Goal: Task Accomplishment & Management: Complete application form

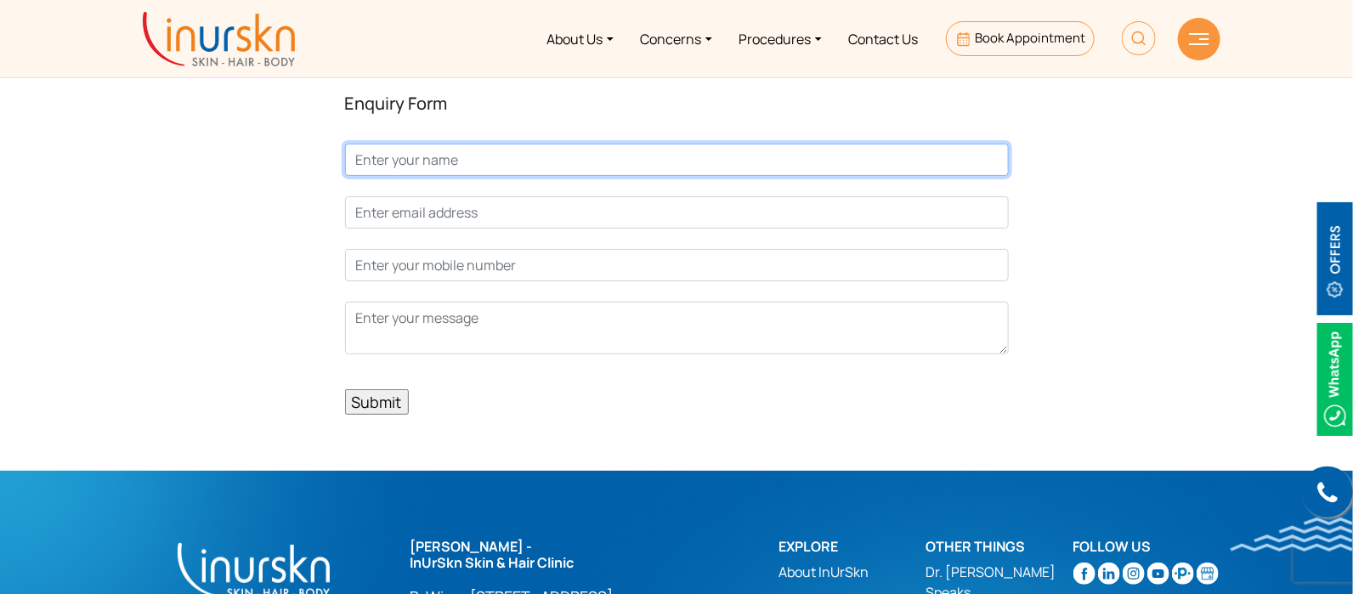
click at [438, 150] on input "Contact form" at bounding box center [677, 160] width 664 height 32
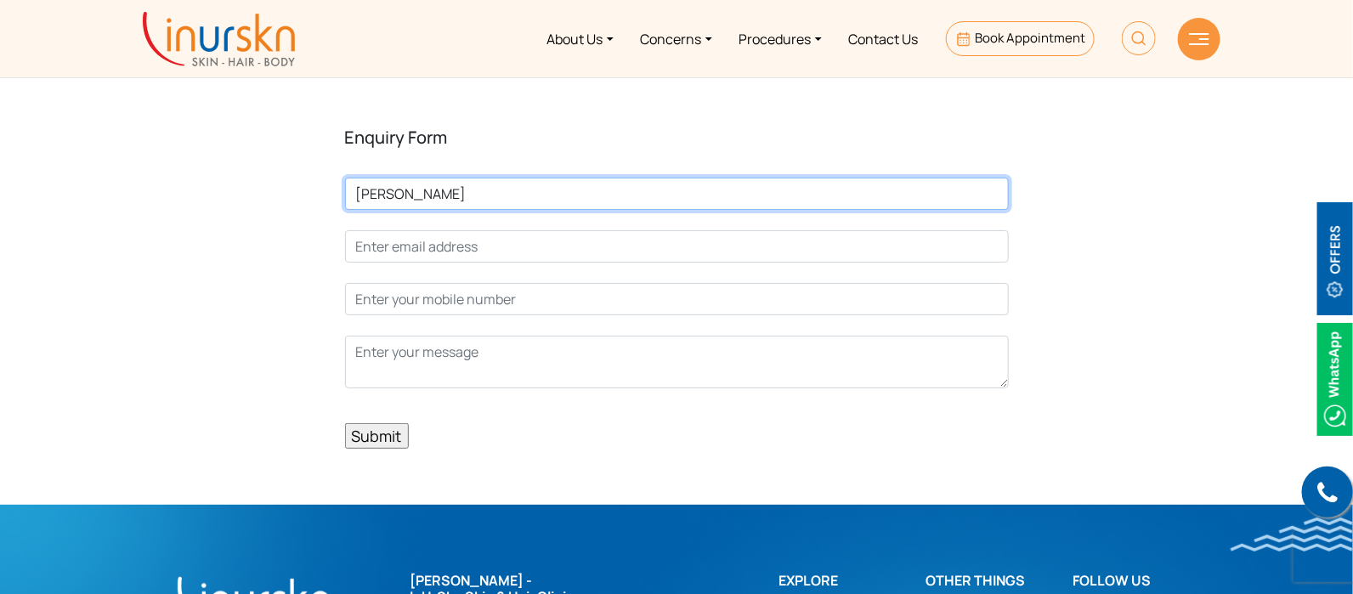
type input "Vidhi"
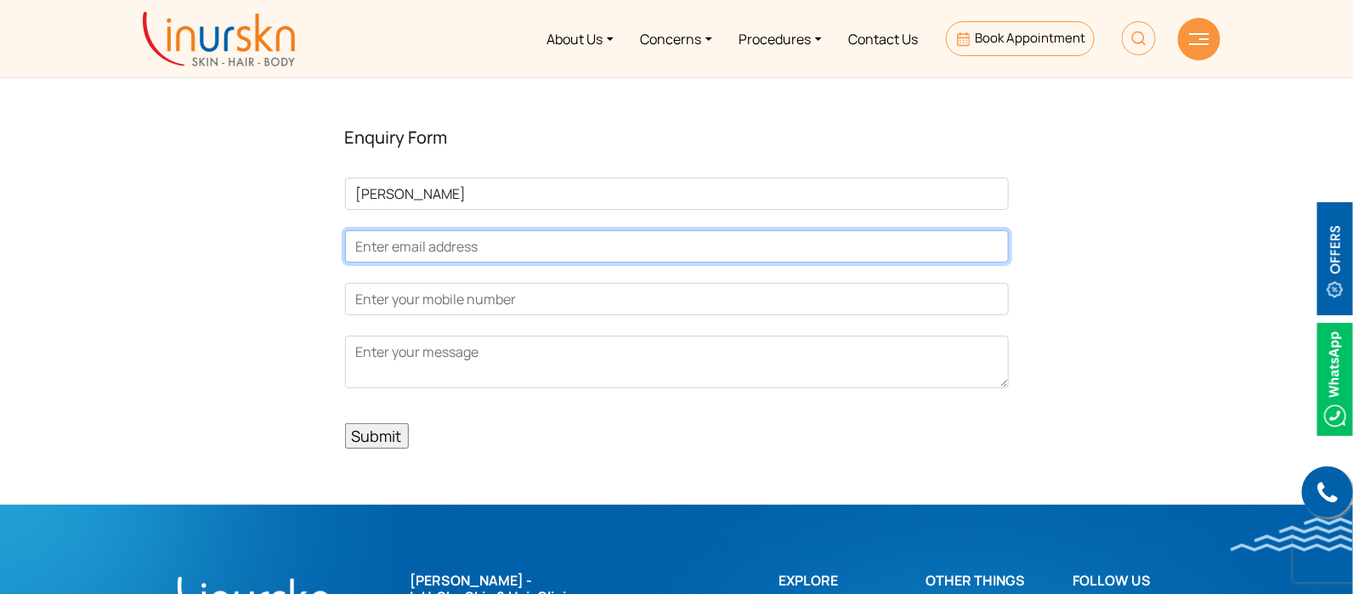
click at [490, 230] on input "Contact form" at bounding box center [677, 246] width 664 height 32
type input "vidhi@connectwell.com"
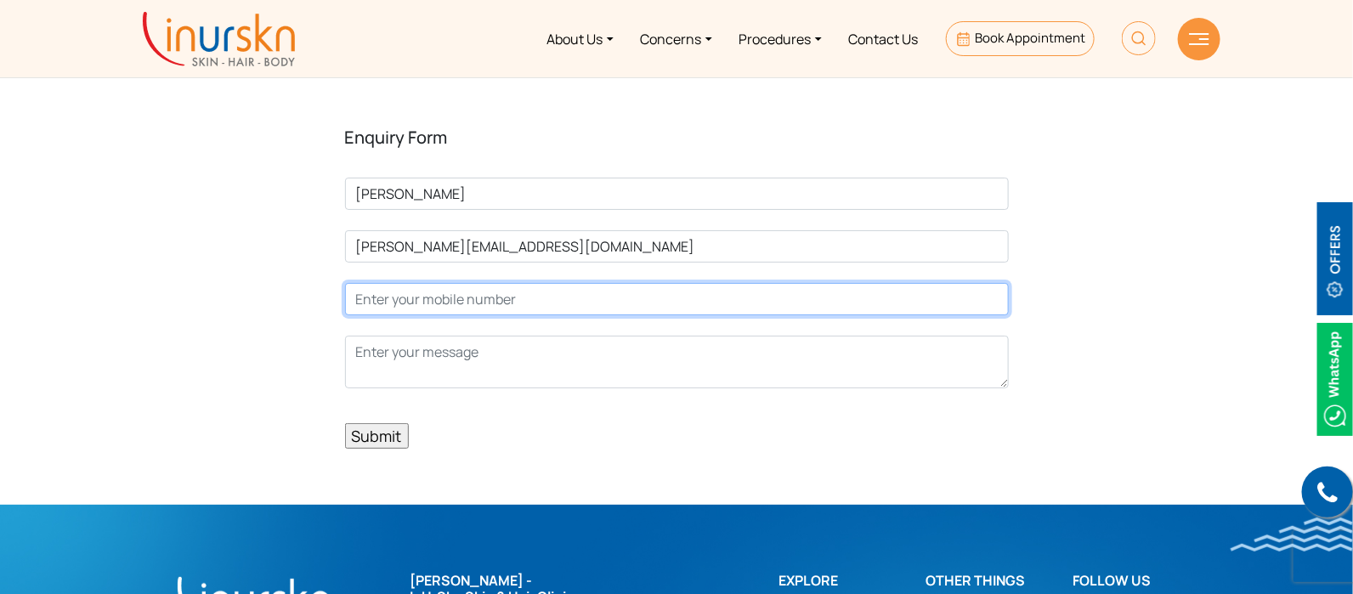
click at [524, 283] on input "Contact form" at bounding box center [677, 299] width 664 height 32
type input "1234567898787"
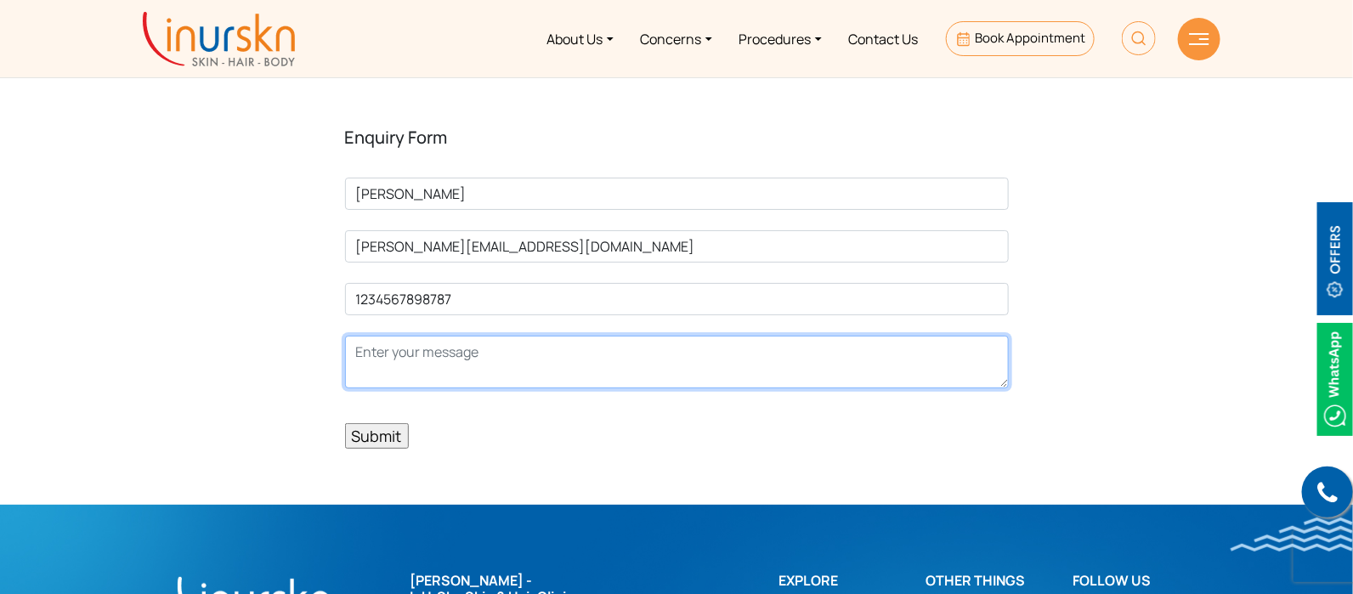
click at [530, 341] on textarea "Contact form" at bounding box center [677, 362] width 664 height 53
type textarea "TEST"
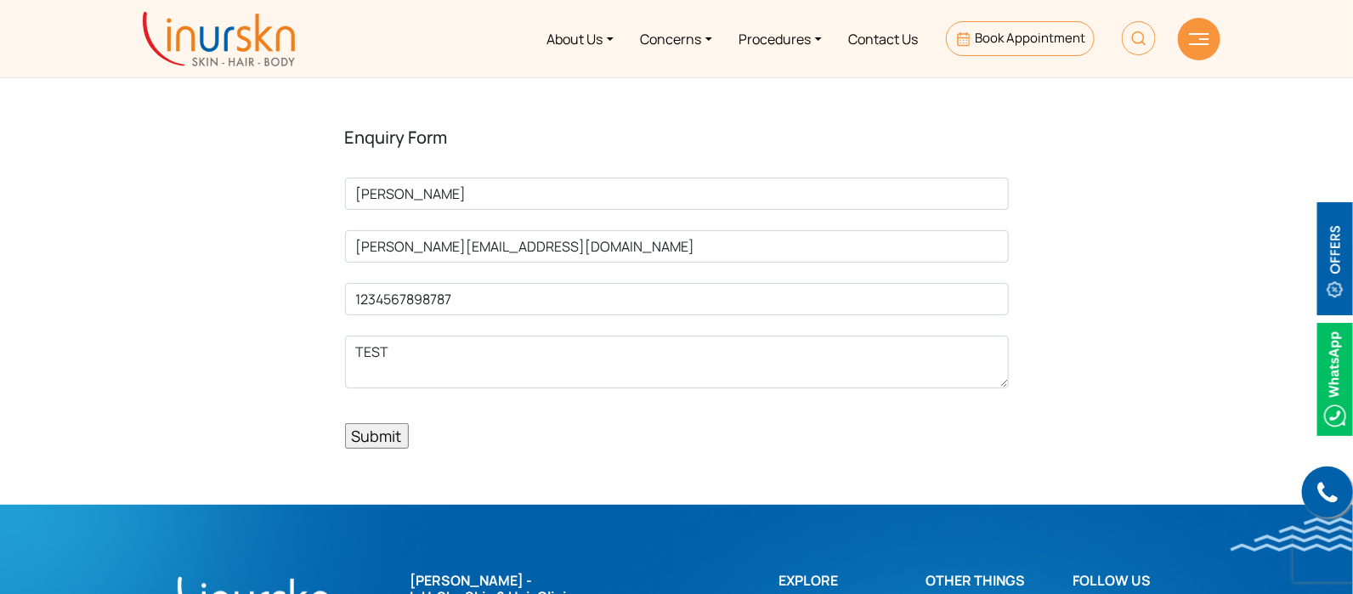
click at [365, 423] on input "Submit" at bounding box center [377, 436] width 64 height 26
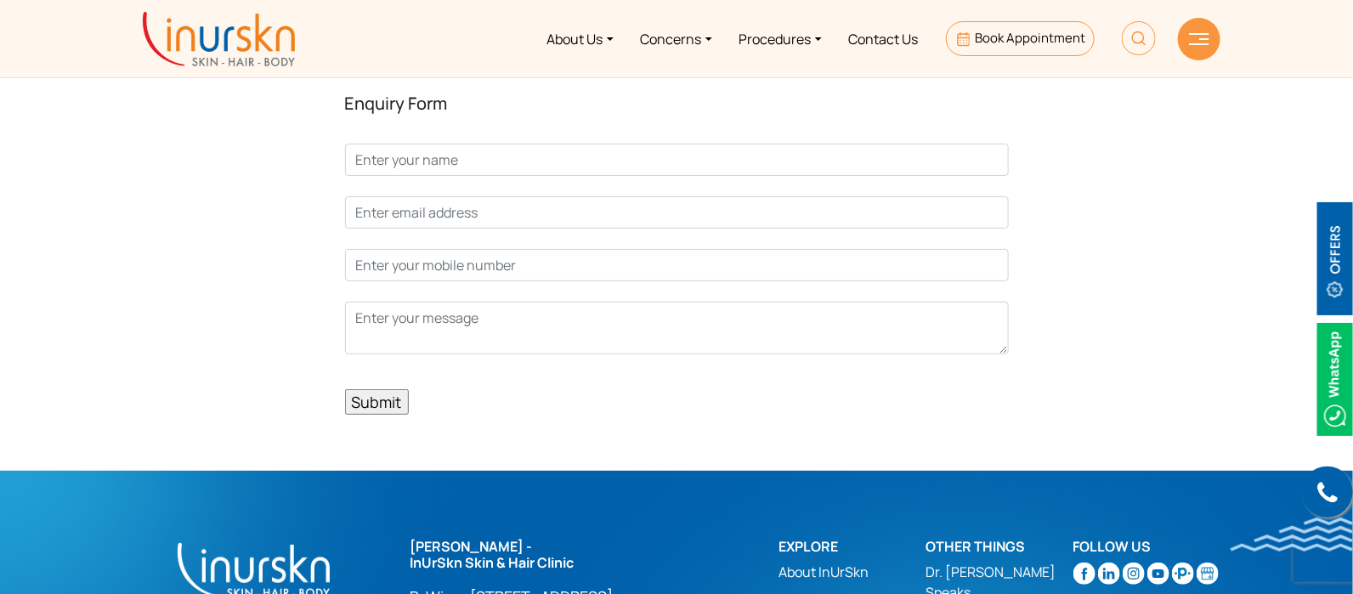
click at [1220, 210] on div "Enquiry Form Submit" at bounding box center [676, 235] width 1379 height 471
